Goal: Check status: Check status

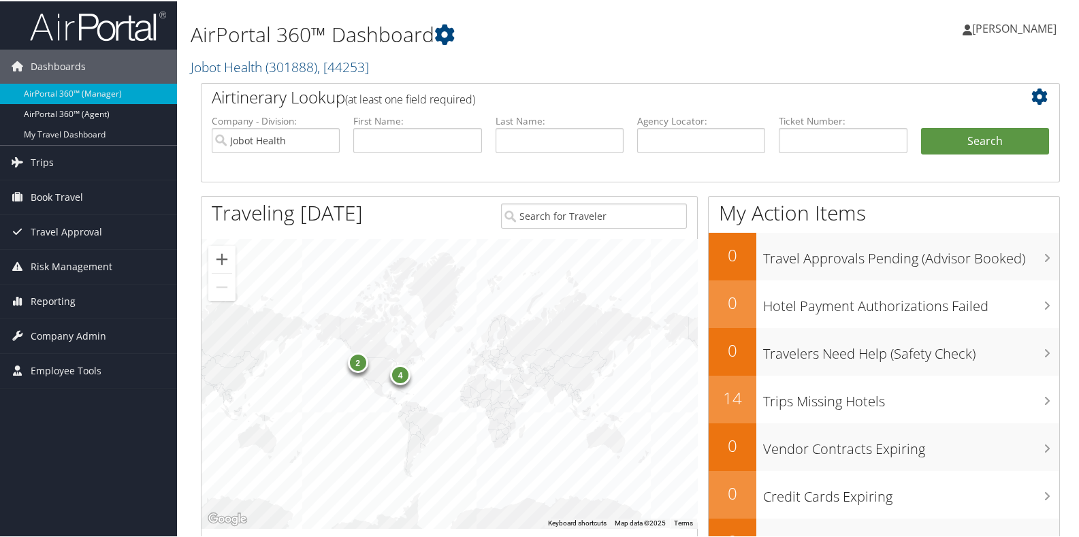
click at [408, 64] on h2 "Jobot Health ( 301888 ) , [ 44253 ]" at bounding box center [484, 64] width 586 height 23
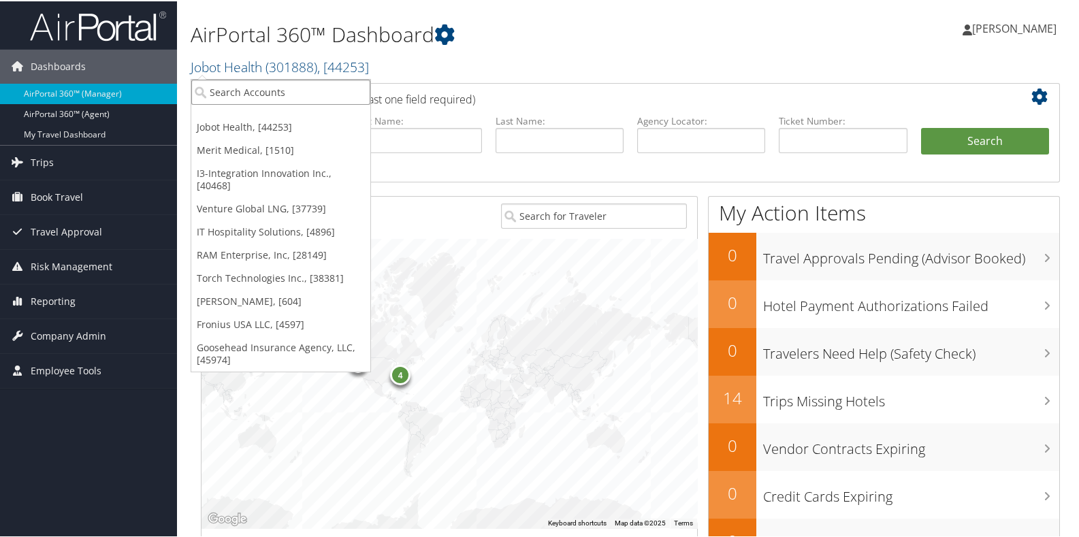
click at [289, 93] on input "search" at bounding box center [280, 90] width 179 height 25
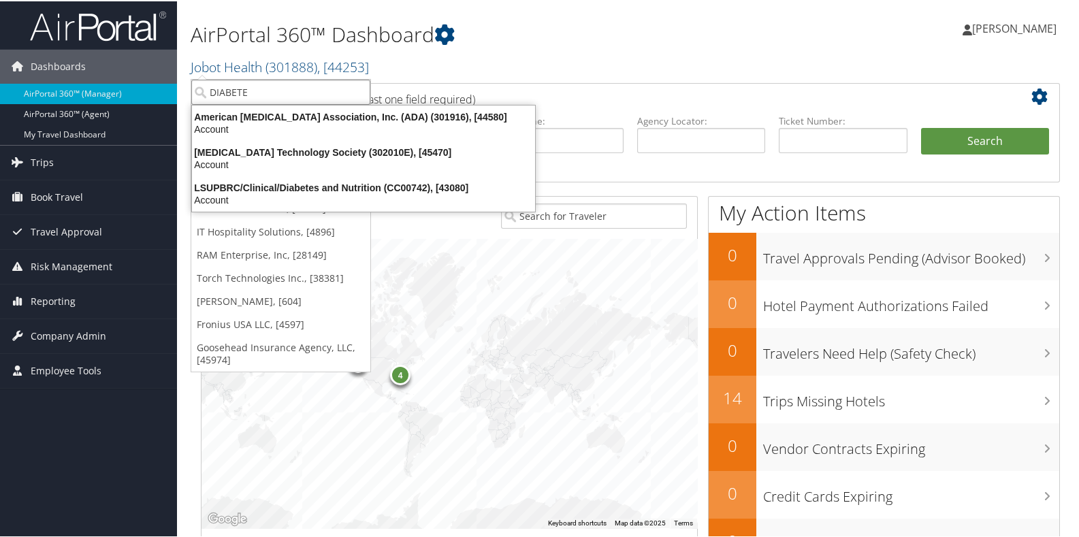
type input "DIABETES"
click at [279, 116] on div "American Diabetes Association, Inc. (ADA) (301916), [44580]" at bounding box center [364, 116] width 360 height 12
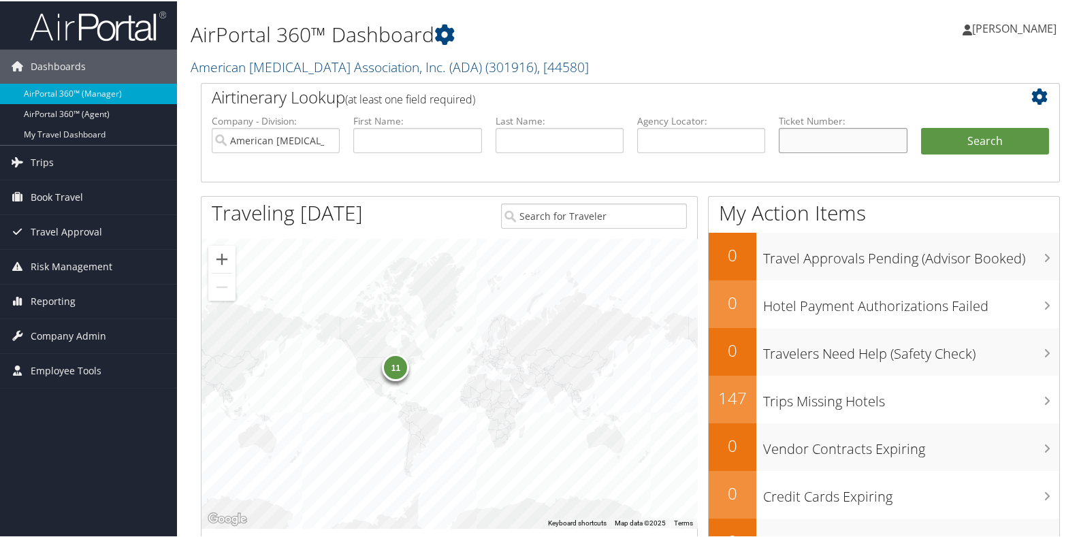
click at [790, 141] on input "text" at bounding box center [843, 139] width 128 height 25
type input "0277230233600"
click at [967, 144] on button "Search" at bounding box center [985, 140] width 128 height 27
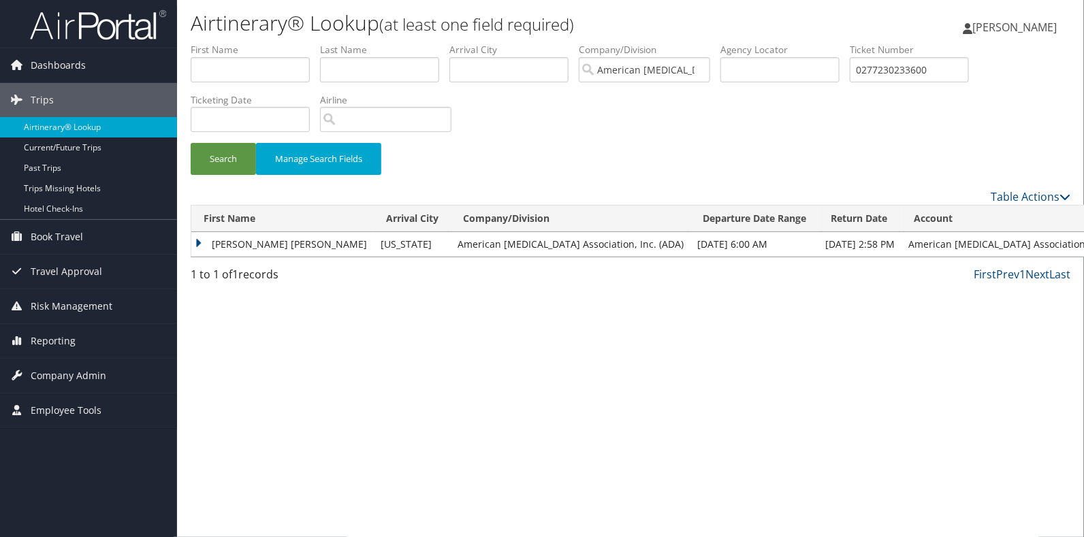
click at [194, 242] on td "[PERSON_NAME] [PERSON_NAME]" at bounding box center [282, 244] width 182 height 25
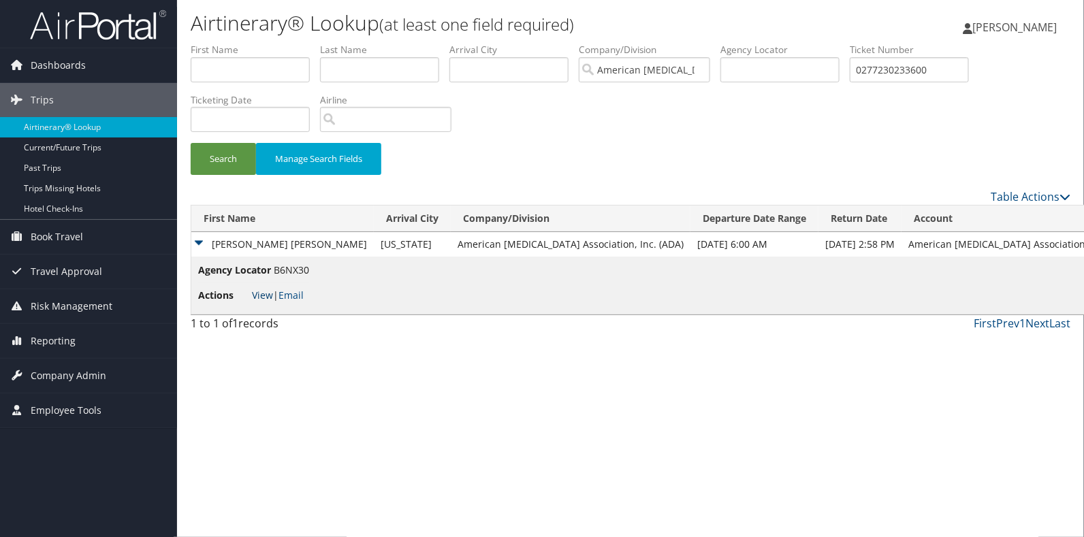
click at [268, 297] on link "View" at bounding box center [262, 295] width 21 height 13
